Goal: Information Seeking & Learning: Learn about a topic

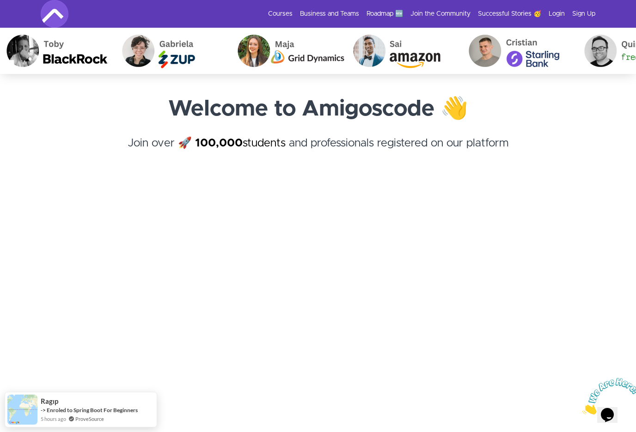
click at [555, 12] on link "Login" at bounding box center [557, 13] width 16 height 9
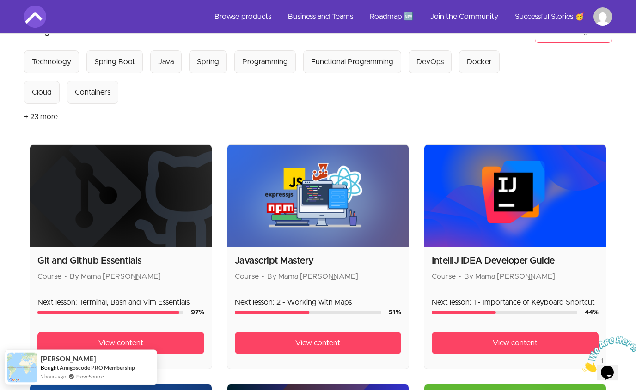
scroll to position [89, 0]
click at [339, 344] on span "View content" at bounding box center [317, 343] width 45 height 11
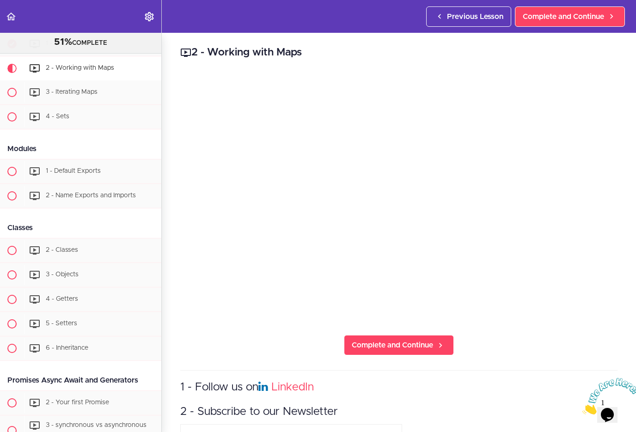
click at [411, 341] on span "Complete and Continue" at bounding box center [392, 345] width 81 height 11
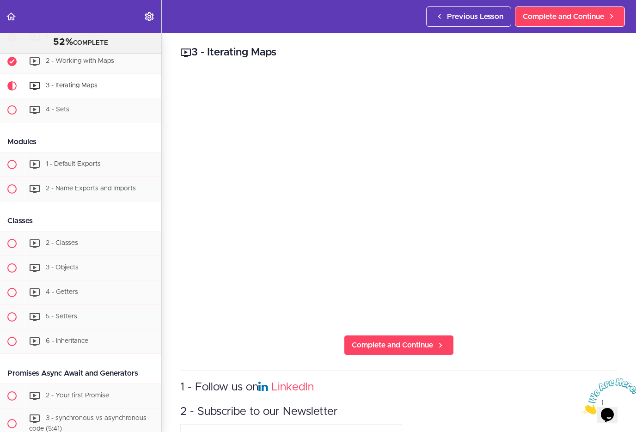
scroll to position [1715, 0]
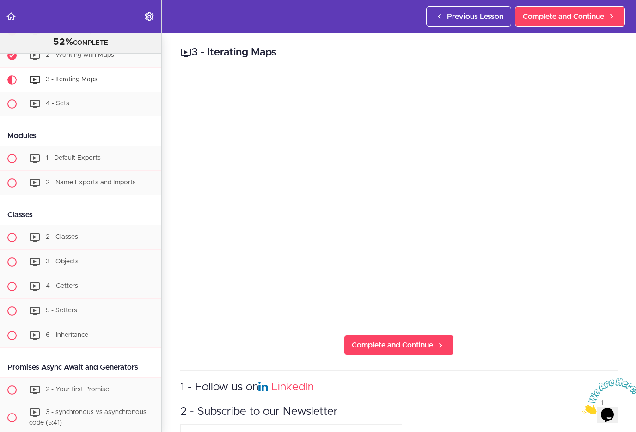
click at [387, 345] on span "Complete and Continue" at bounding box center [392, 345] width 81 height 11
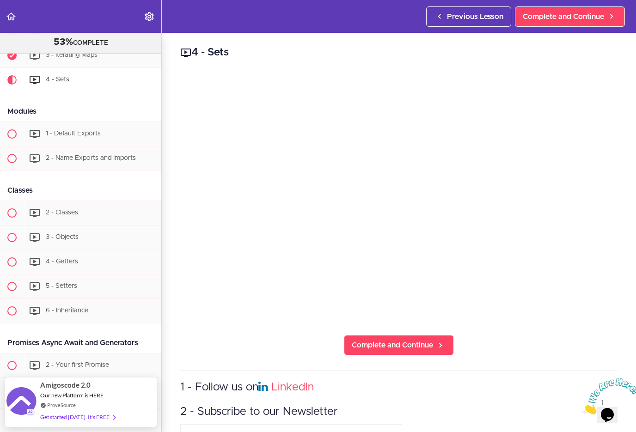
click at [317, 344] on div "4 - Sets Complete and Continue 1 - Follow us on LinkedIn 2 - Subscribe to our N…" at bounding box center [399, 232] width 474 height 399
